Goal: Go to known website: Access a specific website the user already knows

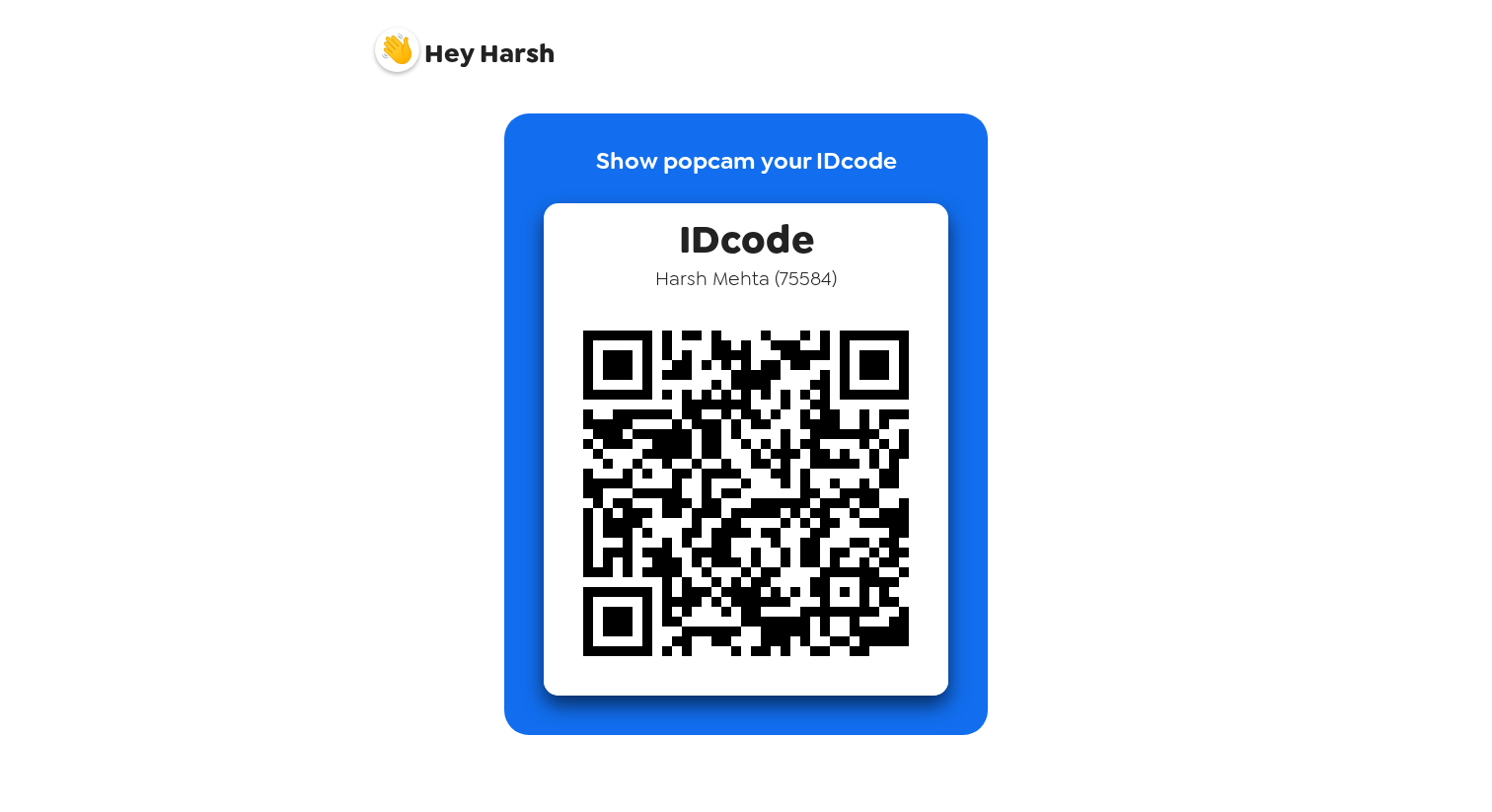
click at [442, 59] on span "Hey" at bounding box center [449, 54] width 49 height 36
